Goal: Task Accomplishment & Management: Use online tool/utility

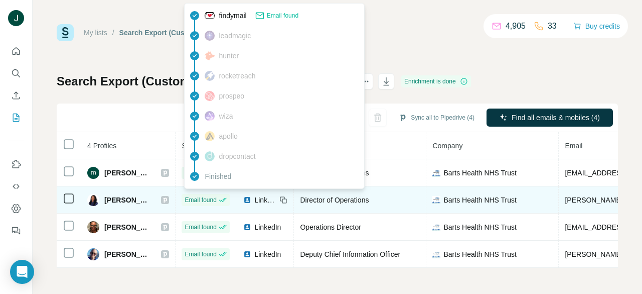
scroll to position [3, 0]
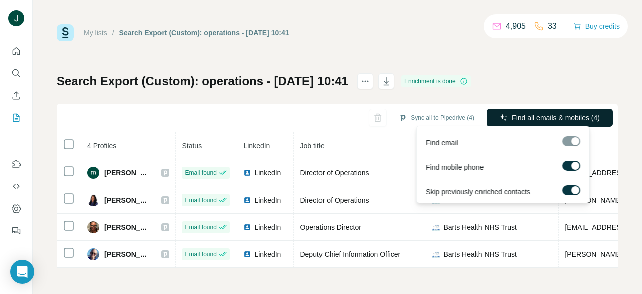
click at [521, 112] on span "Find all emails & mobiles (4)" at bounding box center [556, 117] width 88 height 10
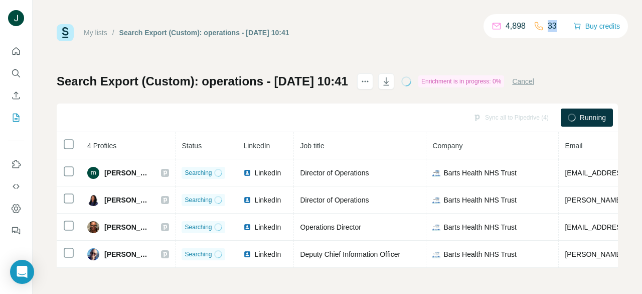
drag, startPoint x: 552, startPoint y: 26, endPoint x: 541, endPoint y: 26, distance: 11.6
click at [541, 26] on div "33" at bounding box center [545, 26] width 23 height 12
click at [542, 26] on div "33" at bounding box center [545, 26] width 23 height 12
drag, startPoint x: 544, startPoint y: 26, endPoint x: 561, endPoint y: 26, distance: 17.1
click at [561, 26] on div "4,898 33 Buy credits" at bounding box center [556, 26] width 145 height 24
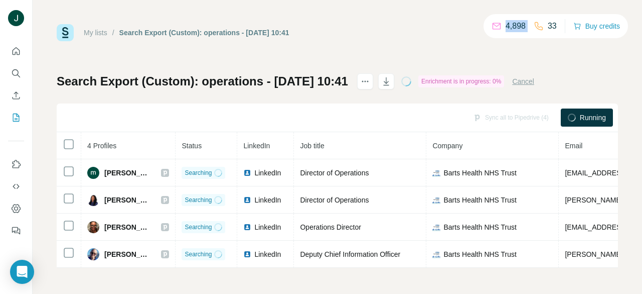
click at [556, 25] on div "4,898 33 Buy credits" at bounding box center [556, 26] width 145 height 24
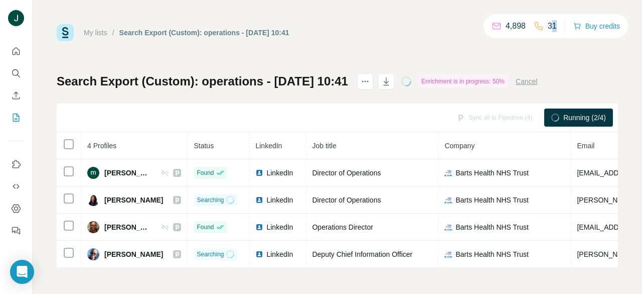
drag, startPoint x: 553, startPoint y: 25, endPoint x: 548, endPoint y: 26, distance: 5.6
click at [549, 26] on p "31" at bounding box center [552, 26] width 9 height 12
click at [548, 26] on p "31" at bounding box center [552, 26] width 9 height 12
drag, startPoint x: 546, startPoint y: 26, endPoint x: 552, endPoint y: 26, distance: 6.0
click at [552, 26] on p "31" at bounding box center [552, 26] width 9 height 12
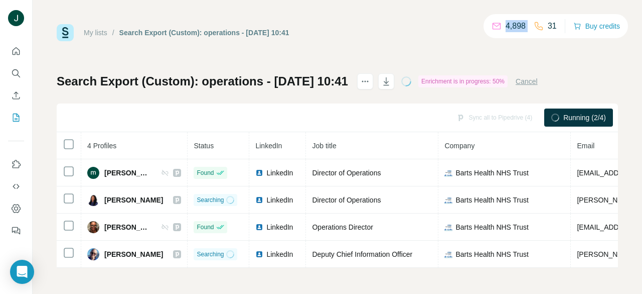
click at [552, 26] on p "31" at bounding box center [552, 26] width 9 height 12
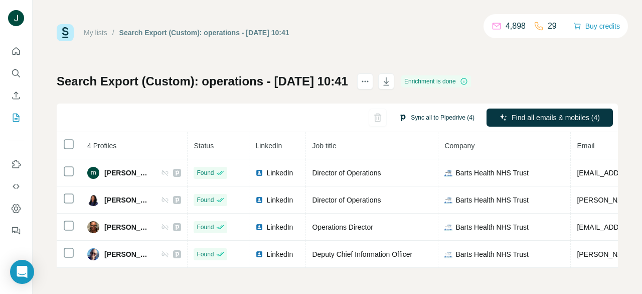
click at [432, 111] on button "Sync all to Pipedrive (4)" at bounding box center [437, 117] width 90 height 15
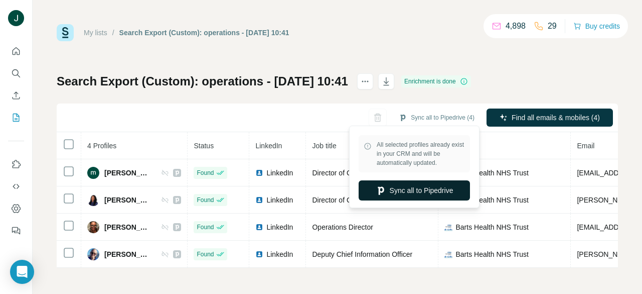
click at [408, 186] on button "Sync all to Pipedrive" at bounding box center [414, 190] width 111 height 20
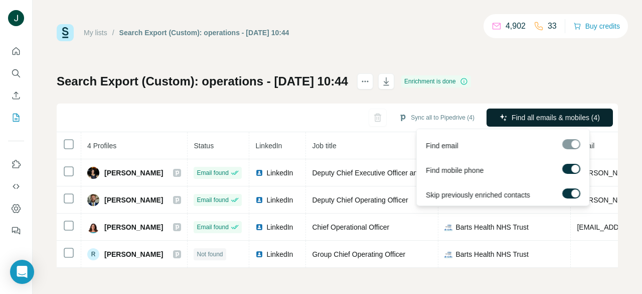
click at [541, 113] on span "Find all emails & mobiles (4)" at bounding box center [556, 117] width 88 height 10
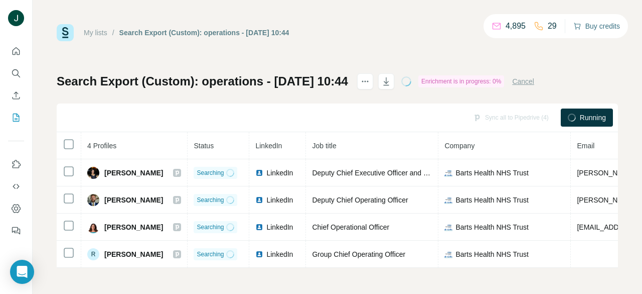
drag, startPoint x: 589, startPoint y: 24, endPoint x: 607, endPoint y: 27, distance: 18.3
click at [607, 27] on button "Buy credits" at bounding box center [597, 26] width 47 height 14
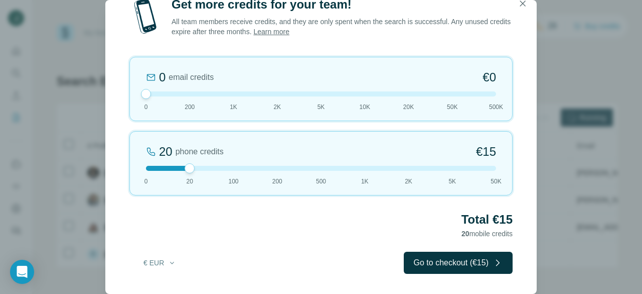
drag, startPoint x: 190, startPoint y: 91, endPoint x: 144, endPoint y: 92, distance: 46.7
click at [144, 92] on div at bounding box center [146, 94] width 10 height 10
drag, startPoint x: 194, startPoint y: 169, endPoint x: 236, endPoint y: 167, distance: 42.2
click at [236, 167] on div at bounding box center [234, 168] width 10 height 10
drag, startPoint x: 218, startPoint y: 166, endPoint x: 187, endPoint y: 165, distance: 30.6
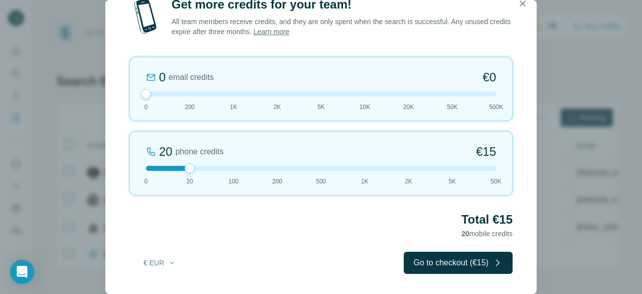
click at [188, 165] on div at bounding box center [190, 168] width 10 height 10
drag, startPoint x: 186, startPoint y: 166, endPoint x: 223, endPoint y: 167, distance: 37.2
click at [223, 167] on div at bounding box center [321, 168] width 350 height 5
click at [170, 268] on button "€ EUR" at bounding box center [159, 262] width 47 height 18
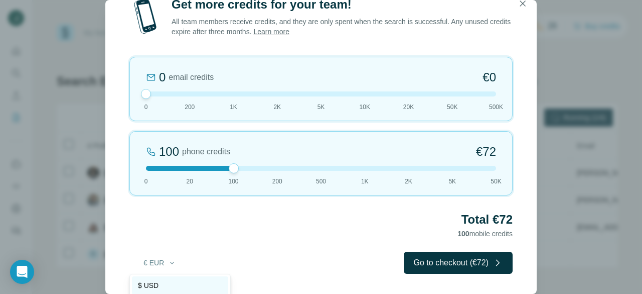
click at [183, 285] on div "$ USD" at bounding box center [180, 285] width 84 height 10
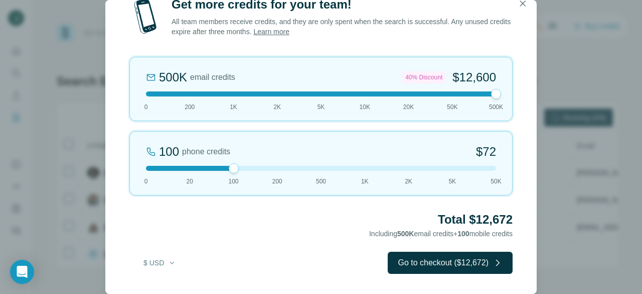
drag, startPoint x: 148, startPoint y: 93, endPoint x: 519, endPoint y: 103, distance: 371.4
click at [519, 103] on div "Get more credits for your team! All team members receive credits, and they are …" at bounding box center [321, 144] width 432 height 297
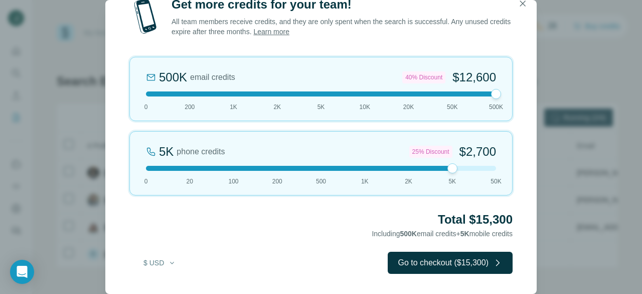
drag, startPoint x: 234, startPoint y: 165, endPoint x: 603, endPoint y: 179, distance: 369.0
click at [603, 179] on div "Get more credits for your team! All team members receive credits, and they are …" at bounding box center [321, 147] width 642 height 294
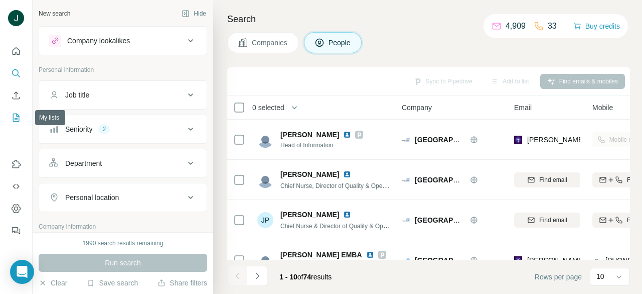
click at [18, 112] on icon "My lists" at bounding box center [16, 117] width 10 height 10
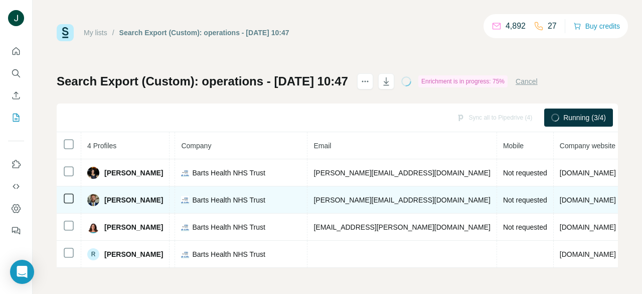
scroll to position [0, 283]
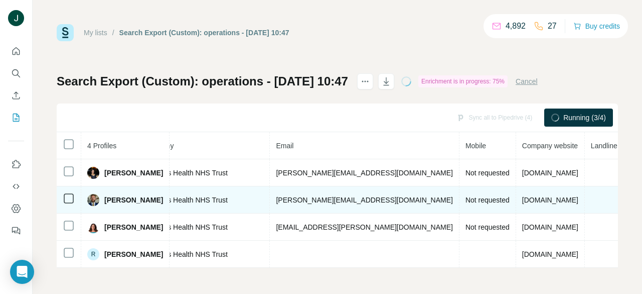
drag, startPoint x: 443, startPoint y: 187, endPoint x: 558, endPoint y: 205, distance: 116.8
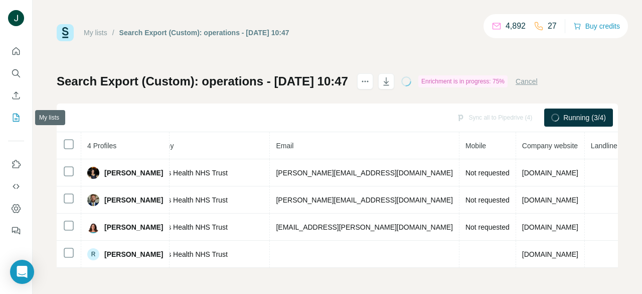
click at [20, 118] on icon "My lists" at bounding box center [16, 117] width 10 height 10
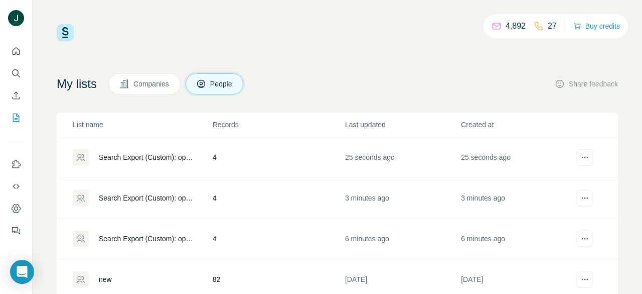
click at [160, 196] on div "Search Export (Custom): operations - 24/09/2025 10:44" at bounding box center [147, 198] width 97 height 10
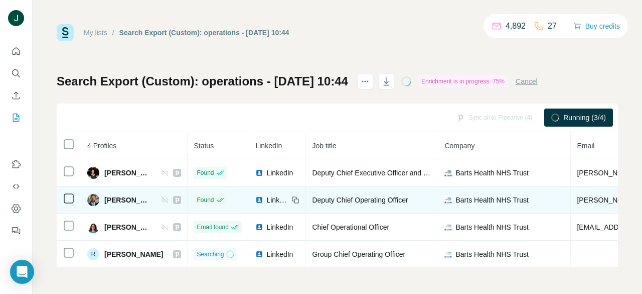
drag, startPoint x: 459, startPoint y: 188, endPoint x: 246, endPoint y: 192, distance: 212.3
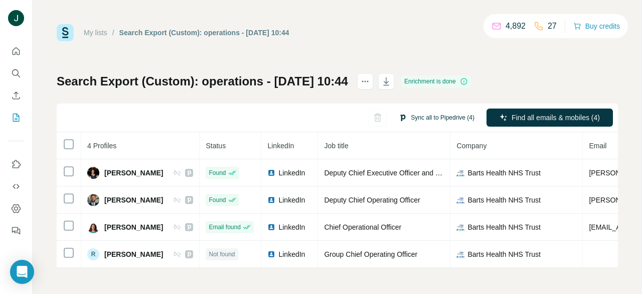
click at [435, 120] on button "Sync all to Pipedrive (4)" at bounding box center [437, 117] width 90 height 15
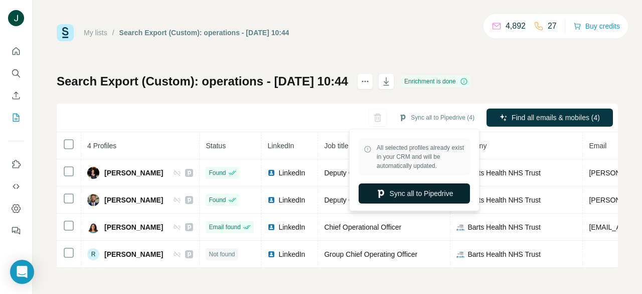
click at [399, 188] on button "Sync all to Pipedrive" at bounding box center [414, 193] width 111 height 20
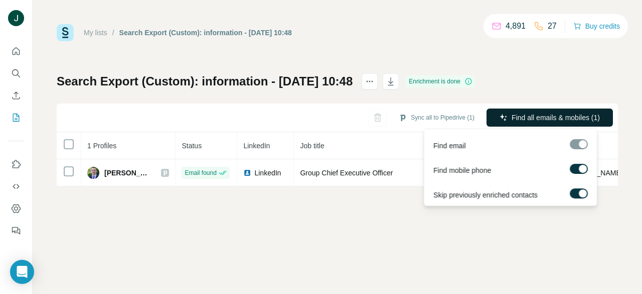
click at [531, 114] on span "Find all emails & mobiles (1)" at bounding box center [556, 117] width 88 height 10
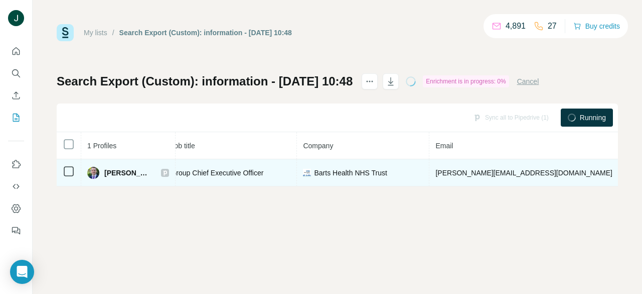
drag, startPoint x: 363, startPoint y: 174, endPoint x: 414, endPoint y: 172, distance: 51.7
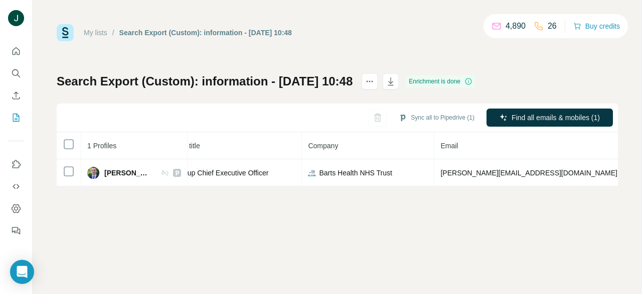
click at [369, 220] on div "My lists / Search Export (Custom): information - [DATE] 10:48 4,890 26 Buy cred…" at bounding box center [338, 147] width 610 height 294
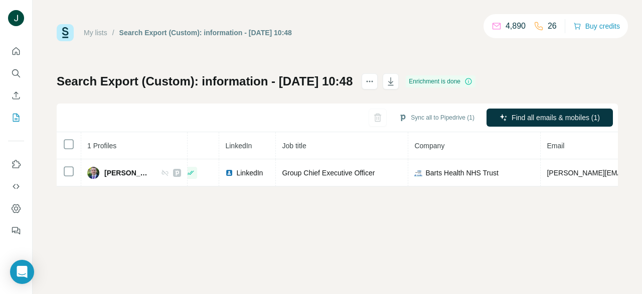
drag, startPoint x: 434, startPoint y: 163, endPoint x: 280, endPoint y: 157, distance: 153.2
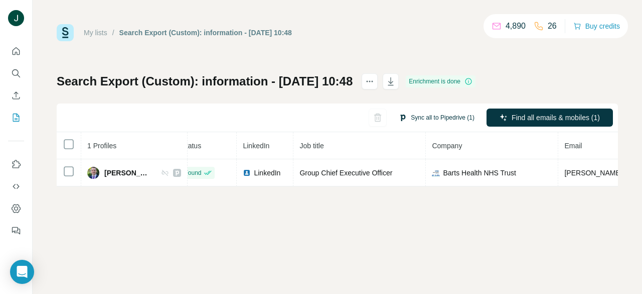
click at [443, 120] on button "Sync all to Pipedrive (1)" at bounding box center [437, 117] width 90 height 15
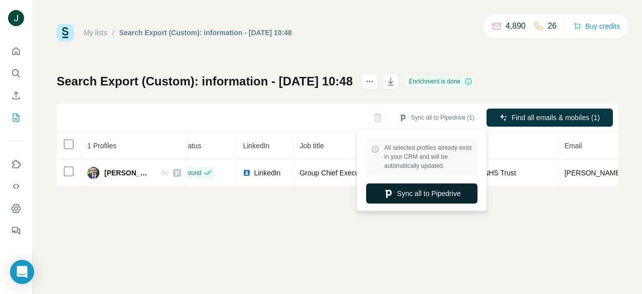
click at [396, 193] on button "Sync all to Pipedrive" at bounding box center [421, 193] width 111 height 20
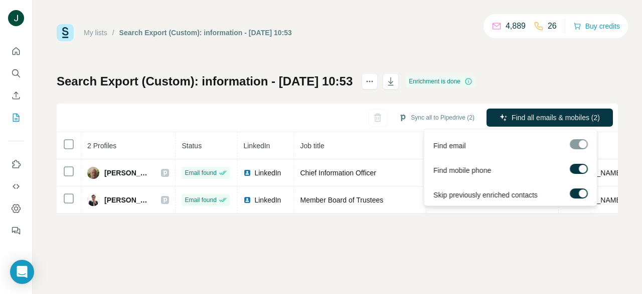
drag, startPoint x: 487, startPoint y: 175, endPoint x: 470, endPoint y: 167, distance: 18.9
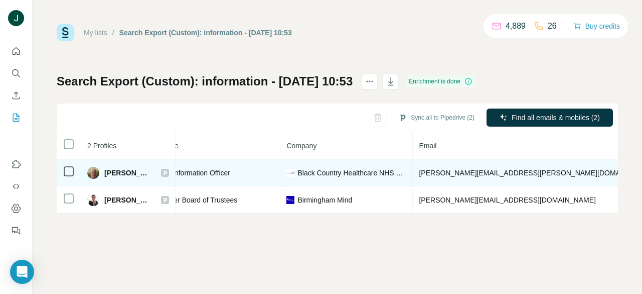
drag, startPoint x: 474, startPoint y: 177, endPoint x: 494, endPoint y: 177, distance: 20.6
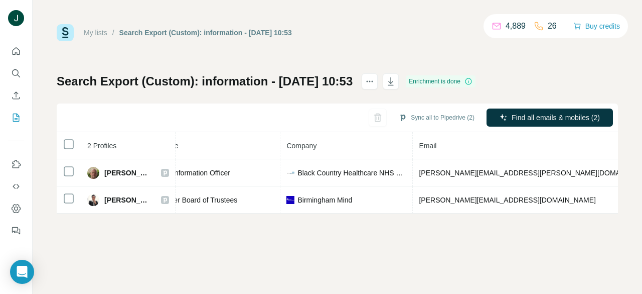
scroll to position [0, 147]
click at [531, 107] on div "Sync all to Pipedrive (2) Find all emails & mobiles (2)" at bounding box center [337, 117] width 561 height 29
click at [533, 110] on button "Find all emails & mobiles (2)" at bounding box center [550, 117] width 126 height 18
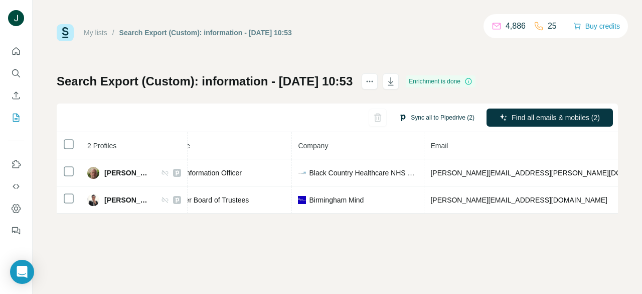
click at [443, 116] on button "Sync all to Pipedrive (2)" at bounding box center [437, 117] width 90 height 15
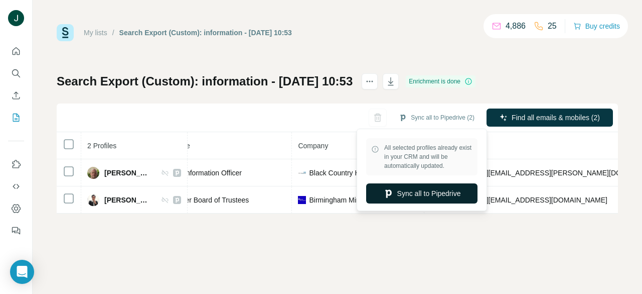
click at [407, 192] on button "Sync all to Pipedrive" at bounding box center [421, 193] width 111 height 20
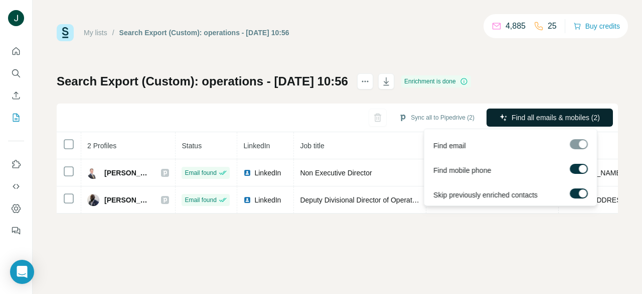
click at [542, 111] on button "Find all emails & mobiles (2)" at bounding box center [550, 117] width 126 height 18
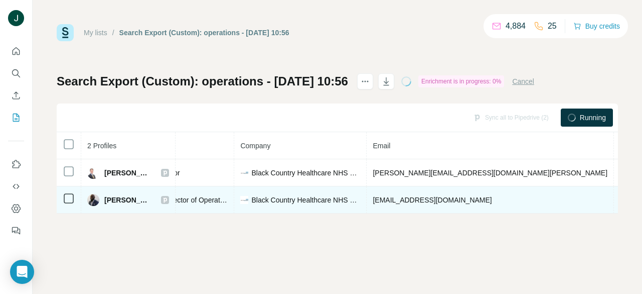
scroll to position [0, 195]
drag, startPoint x: 417, startPoint y: 188, endPoint x: 437, endPoint y: 190, distance: 19.7
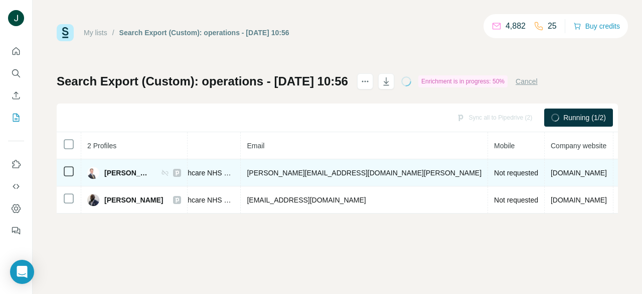
scroll to position [0, 331]
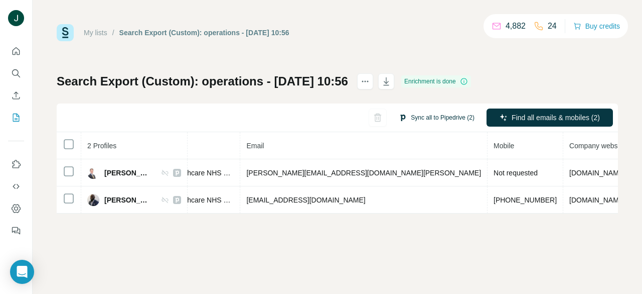
click at [429, 117] on button "Sync all to Pipedrive (2)" at bounding box center [437, 117] width 90 height 15
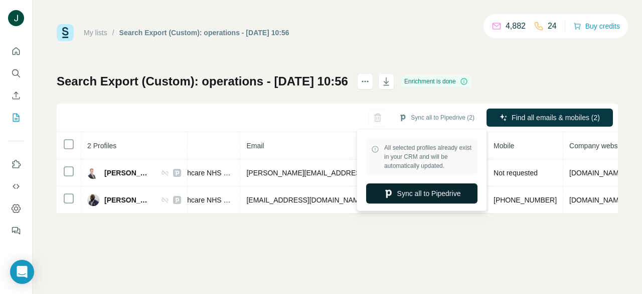
click at [424, 198] on button "Sync all to Pipedrive" at bounding box center [421, 193] width 111 height 20
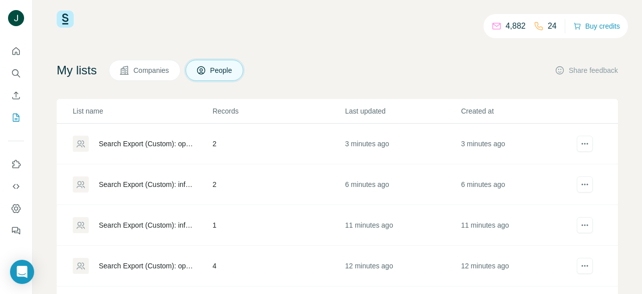
click at [146, 184] on div "Search Export (Custom): information - [DATE] 10:53" at bounding box center [147, 184] width 97 height 10
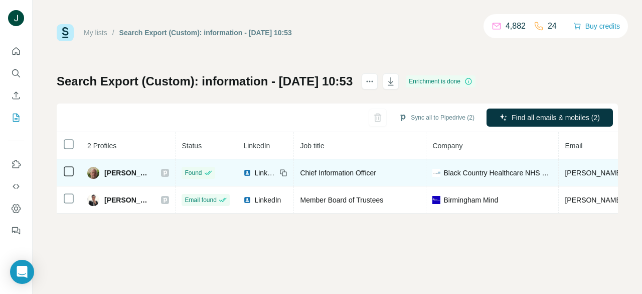
drag, startPoint x: 356, startPoint y: 181, endPoint x: 210, endPoint y: 182, distance: 145.5
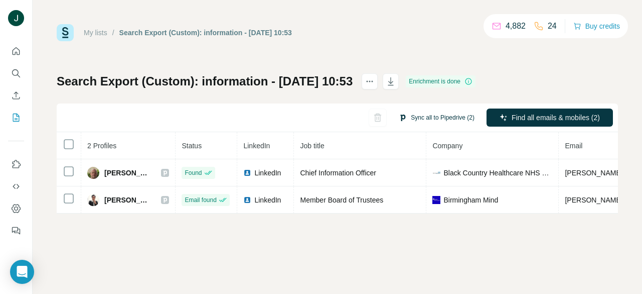
click at [429, 113] on button "Sync all to Pipedrive (2)" at bounding box center [437, 117] width 90 height 15
click at [338, 53] on div "My lists / Search Export (Custom): information - [DATE] 10:53 4,882 24 Buy cred…" at bounding box center [337, 118] width 561 height 189
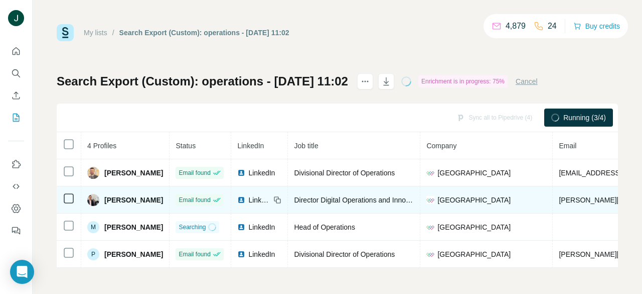
drag, startPoint x: 493, startPoint y: 194, endPoint x: 372, endPoint y: 212, distance: 121.8
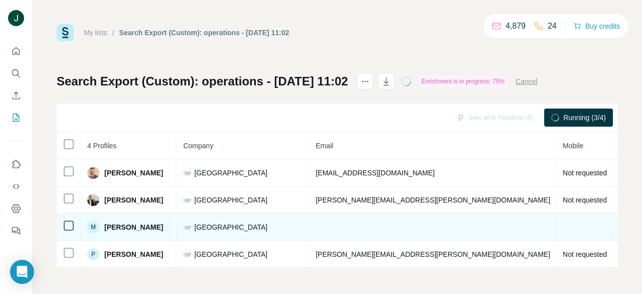
scroll to position [0, 257]
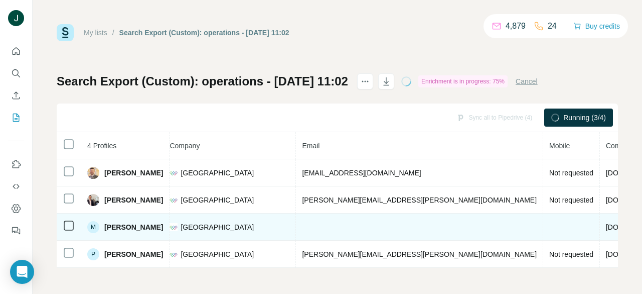
drag, startPoint x: 376, startPoint y: 215, endPoint x: 526, endPoint y: 215, distance: 150.0
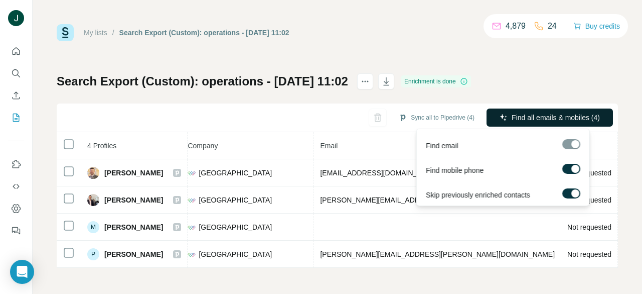
click at [564, 116] on span "Find all emails & mobiles (4)" at bounding box center [556, 117] width 88 height 10
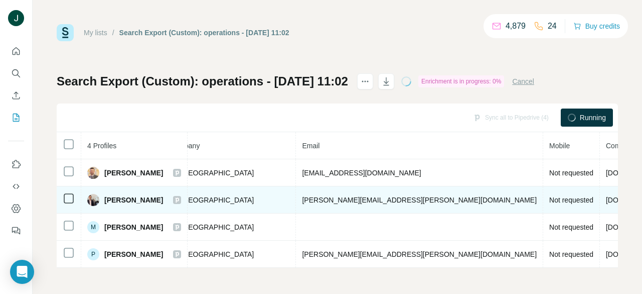
scroll to position [0, 275]
drag, startPoint x: 467, startPoint y: 196, endPoint x: 420, endPoint y: 197, distance: 47.2
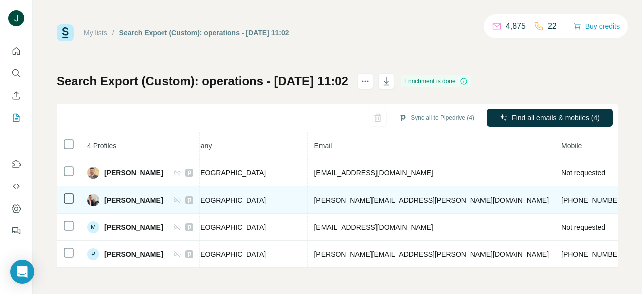
drag, startPoint x: 419, startPoint y: 201, endPoint x: 393, endPoint y: 201, distance: 26.1
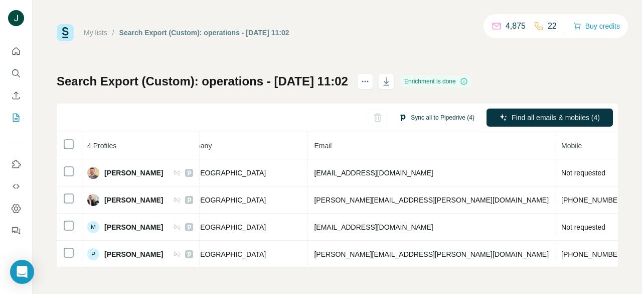
click at [410, 113] on button "Sync all to Pipedrive (4)" at bounding box center [437, 117] width 90 height 15
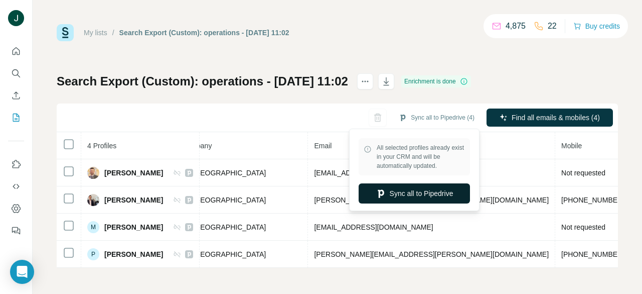
click at [400, 188] on button "Sync all to Pipedrive" at bounding box center [414, 193] width 111 height 20
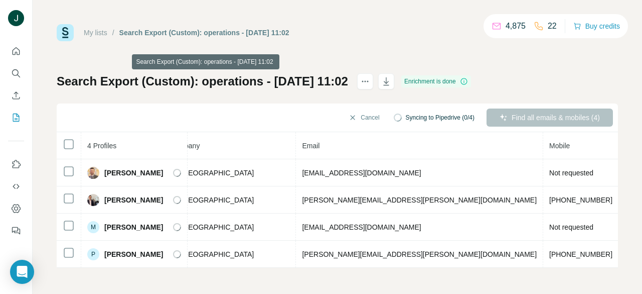
drag, startPoint x: 373, startPoint y: 81, endPoint x: 347, endPoint y: 82, distance: 26.6
click at [347, 82] on h1 "Search Export (Custom): operations - [DATE] 11:02" at bounding box center [203, 81] width 292 height 16
drag, startPoint x: 346, startPoint y: 80, endPoint x: 369, endPoint y: 81, distance: 23.1
click at [348, 81] on h1 "Search Export (Custom): operations - [DATE] 11:02" at bounding box center [203, 81] width 292 height 16
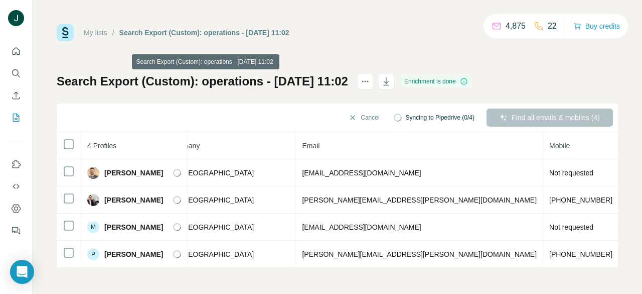
click at [348, 81] on h1 "Search Export (Custom): operations - [DATE] 11:02" at bounding box center [203, 81] width 292 height 16
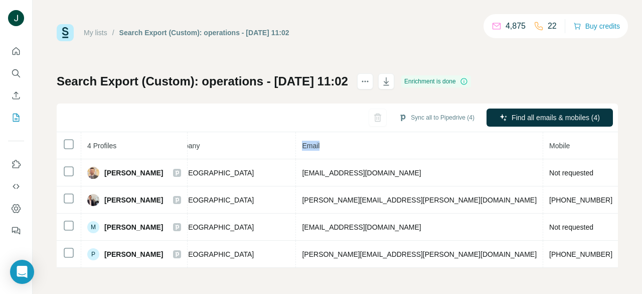
drag, startPoint x: 304, startPoint y: 145, endPoint x: 283, endPoint y: 145, distance: 20.1
click at [296, 145] on th "Email" at bounding box center [419, 145] width 247 height 27
drag, startPoint x: 286, startPoint y: 143, endPoint x: 312, endPoint y: 144, distance: 25.6
click at [312, 144] on th "Email" at bounding box center [419, 145] width 247 height 27
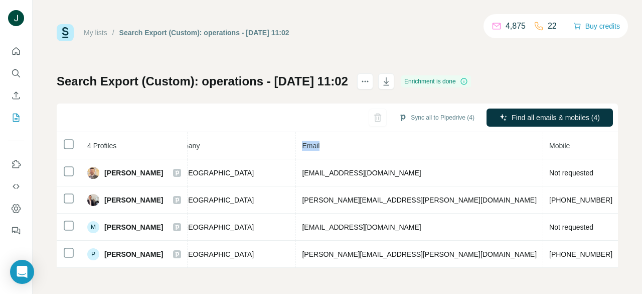
click at [312, 144] on th "Email" at bounding box center [419, 145] width 247 height 27
click at [423, 120] on button "Sync all to Pipedrive (4)" at bounding box center [437, 117] width 90 height 15
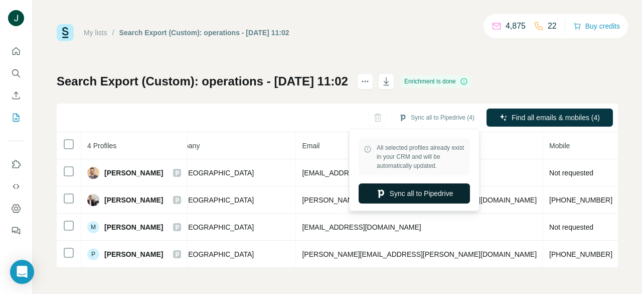
click at [409, 192] on button "Sync all to Pipedrive" at bounding box center [414, 193] width 111 height 20
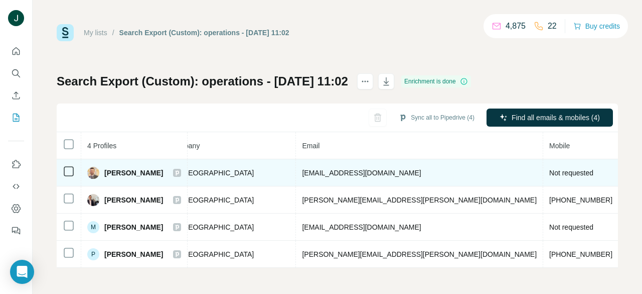
click at [174, 172] on icon at bounding box center [177, 173] width 6 height 8
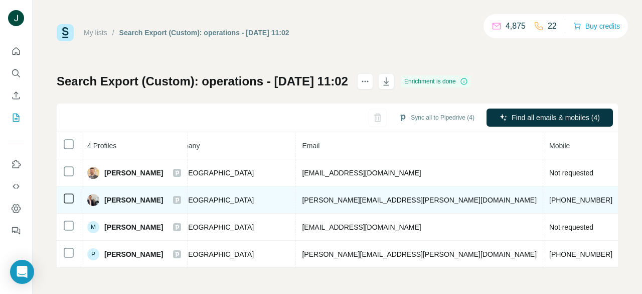
click at [174, 203] on icon at bounding box center [177, 200] width 6 height 8
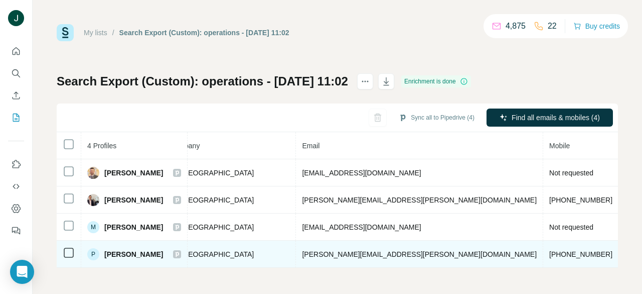
click at [174, 253] on icon at bounding box center [177, 254] width 6 height 8
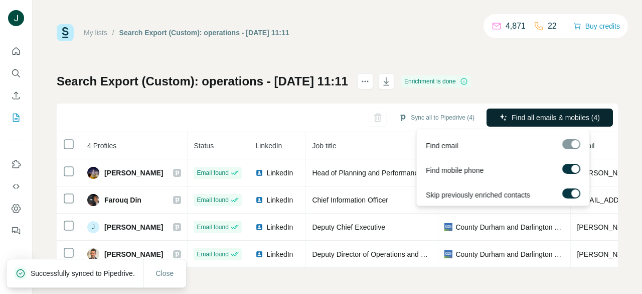
click at [516, 116] on span "Find all emails & mobiles (4)" at bounding box center [556, 117] width 88 height 10
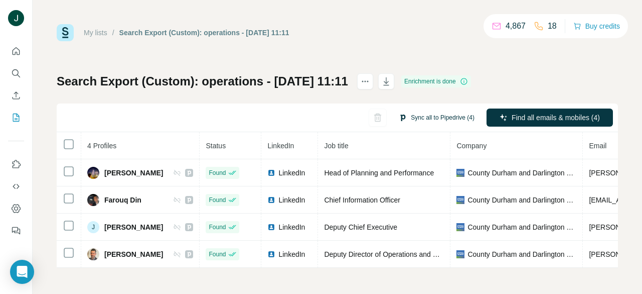
click at [425, 121] on button "Sync all to Pipedrive (4)" at bounding box center [437, 117] width 90 height 15
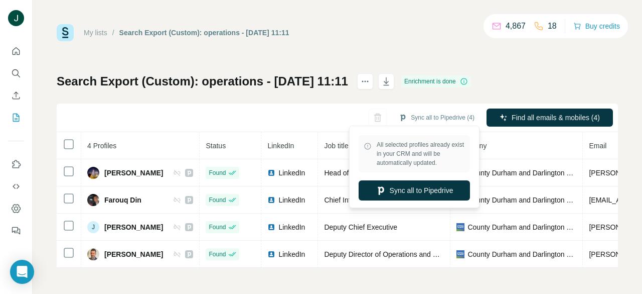
scroll to position [3, 0]
